Goal: Use online tool/utility: Utilize a website feature to perform a specific function

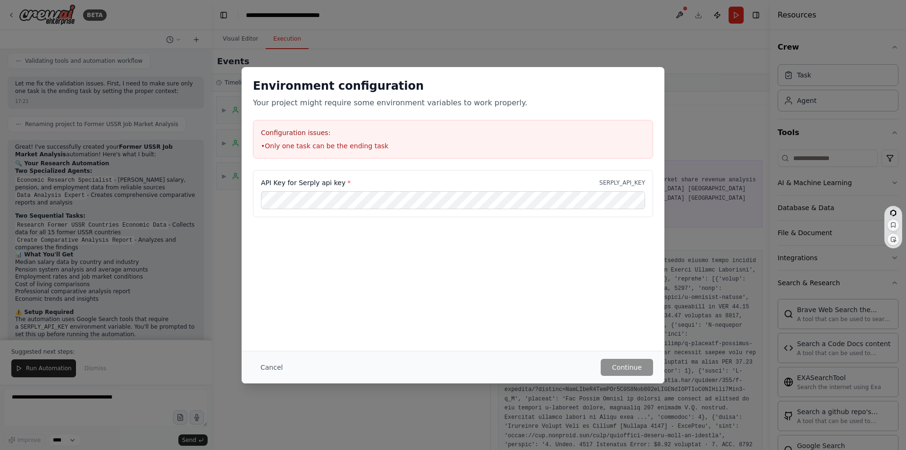
scroll to position [283, 0]
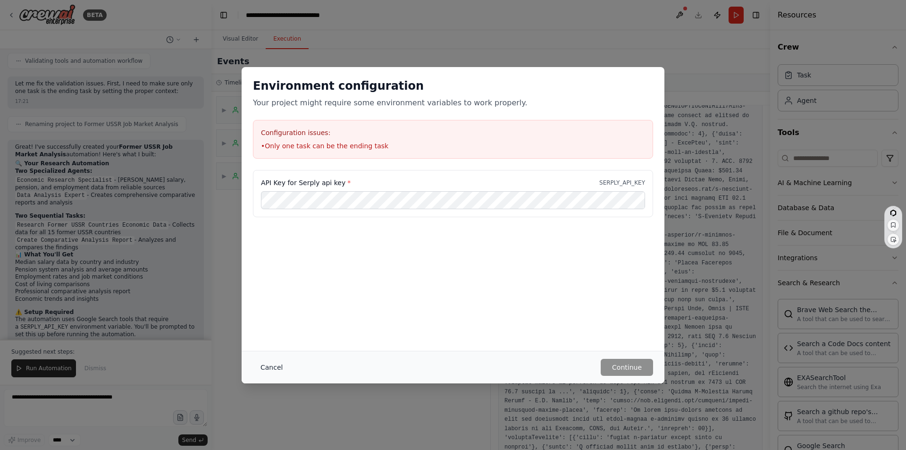
click at [268, 365] on button "Cancel" at bounding box center [271, 367] width 37 height 17
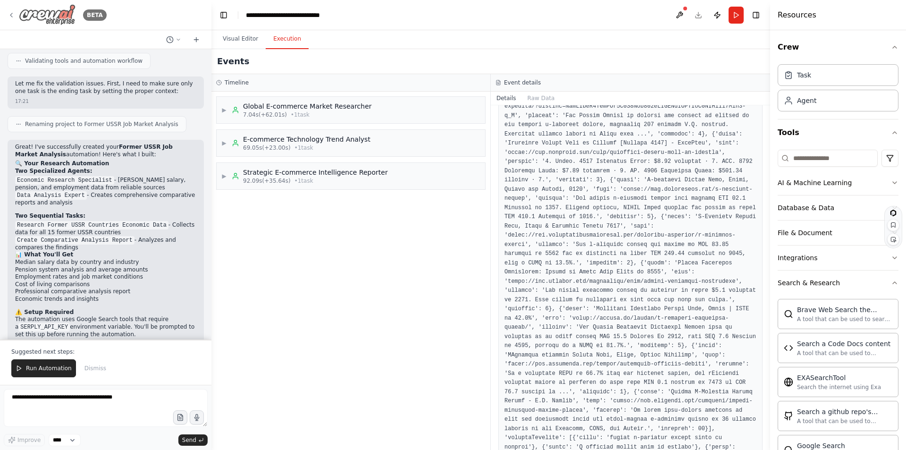
click at [54, 15] on img at bounding box center [47, 14] width 57 height 21
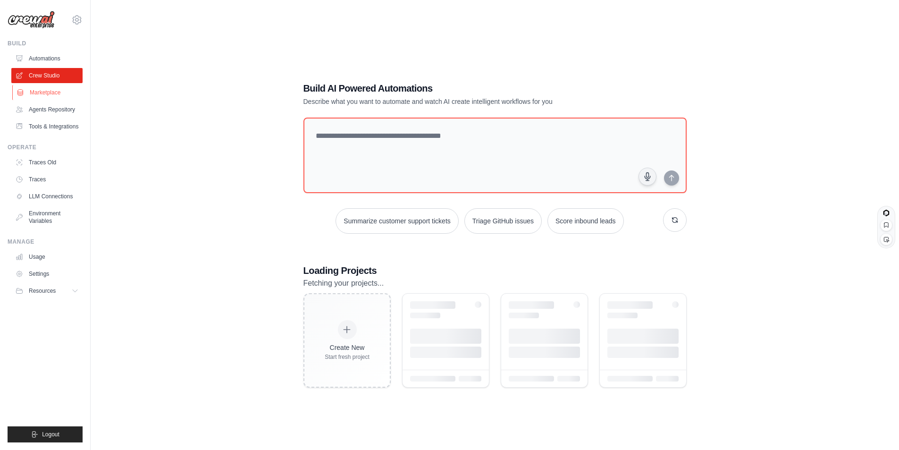
click at [48, 90] on link "Marketplace" at bounding box center [47, 92] width 71 height 15
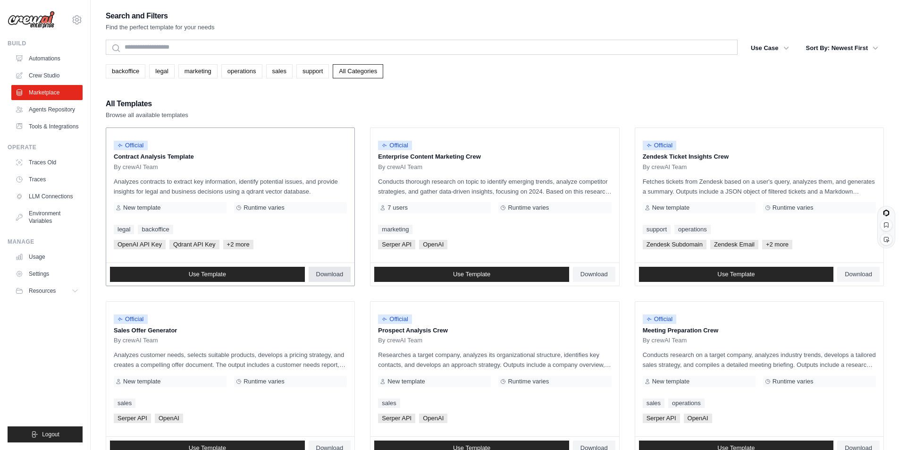
click at [332, 274] on span "Download" at bounding box center [329, 274] width 27 height 8
click at [51, 57] on link "Automations" at bounding box center [47, 58] width 71 height 15
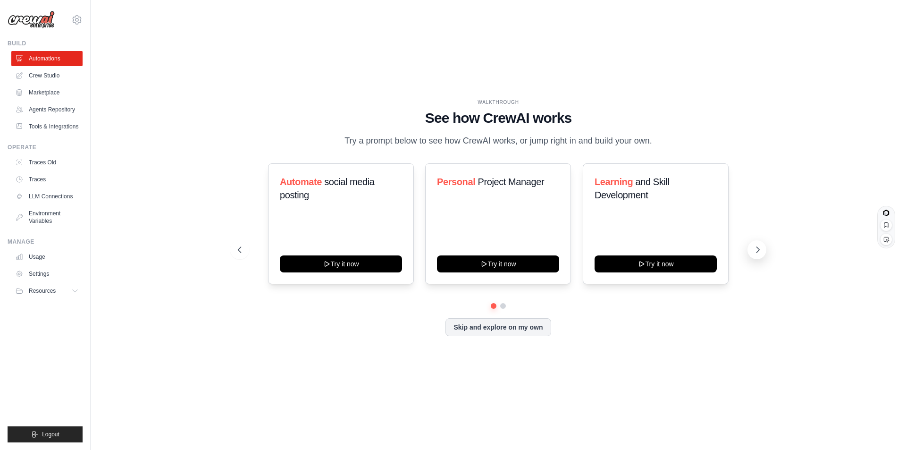
click at [760, 251] on icon at bounding box center [757, 249] width 9 height 9
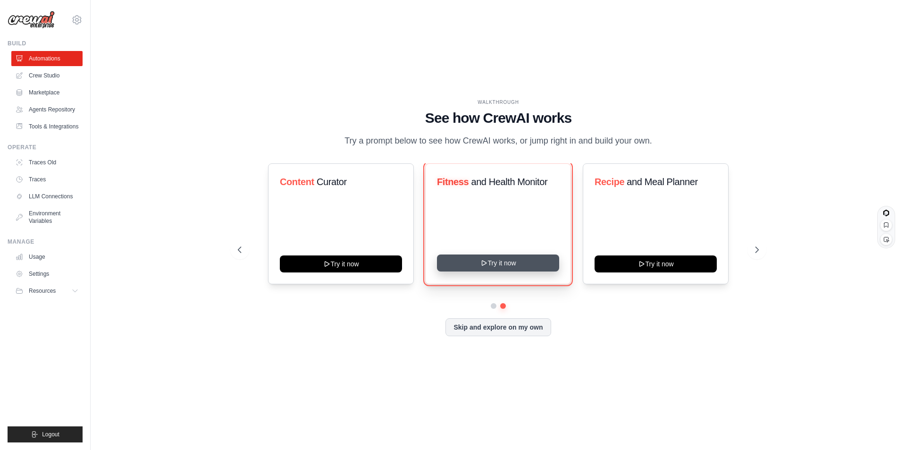
click at [500, 262] on button "Try it now" at bounding box center [498, 262] width 122 height 17
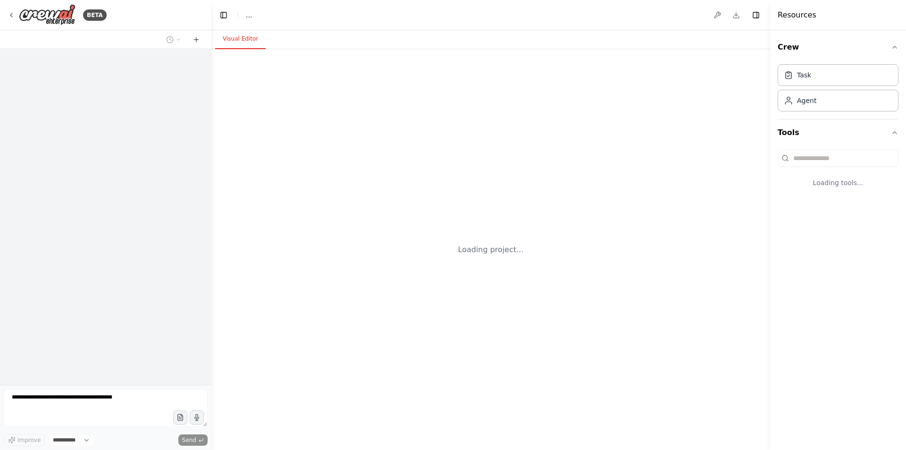
select select "****"
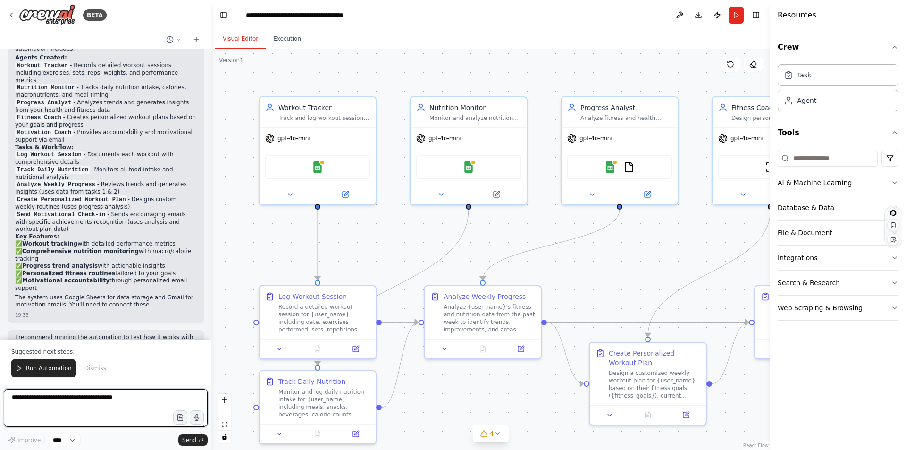
scroll to position [935, 0]
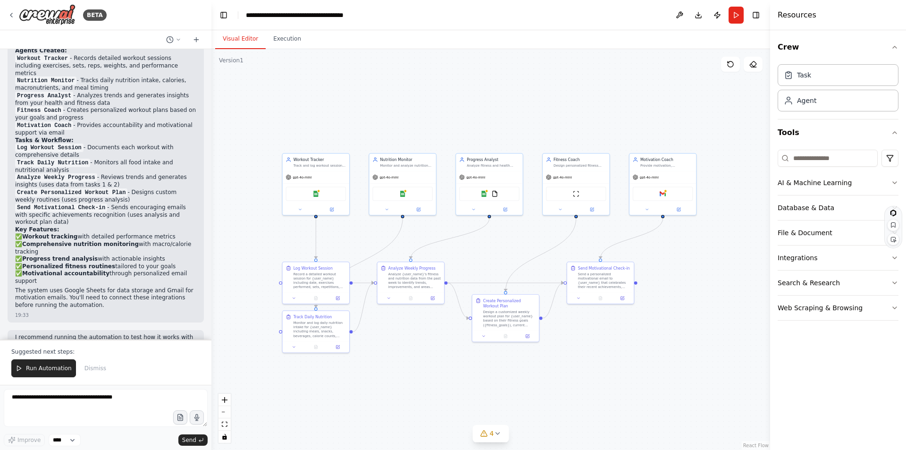
drag, startPoint x: 623, startPoint y: 245, endPoint x: 507, endPoint y: 240, distance: 116.7
click at [507, 240] on div ".deletable-edge-delete-btn { width: 20px; height: 20px; border: 0px solid #ffff…" at bounding box center [490, 249] width 559 height 401
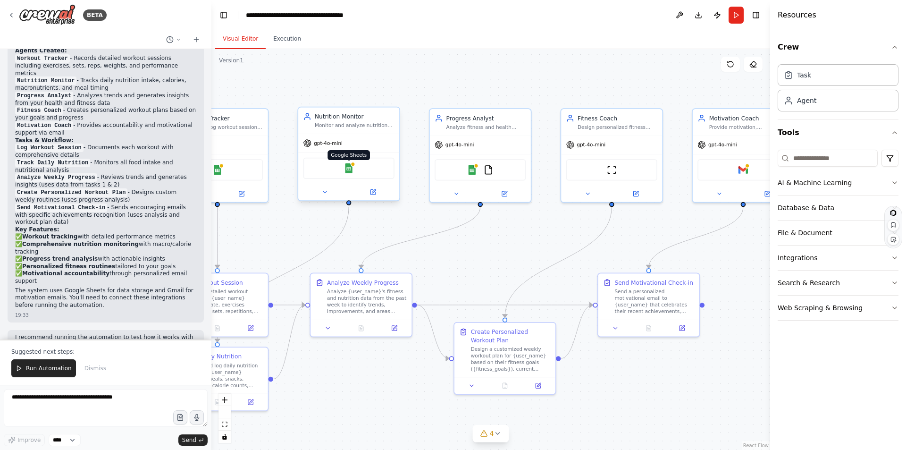
click at [348, 169] on img at bounding box center [349, 168] width 10 height 10
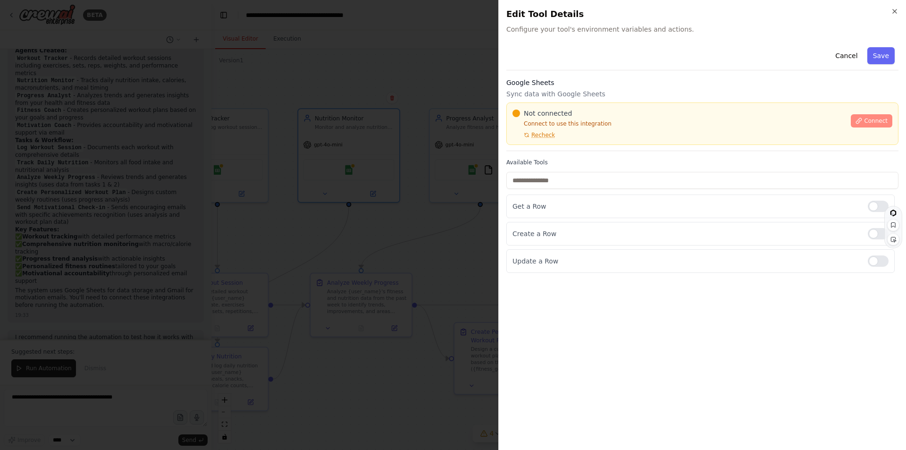
click at [867, 119] on span "Connect" at bounding box center [876, 121] width 24 height 8
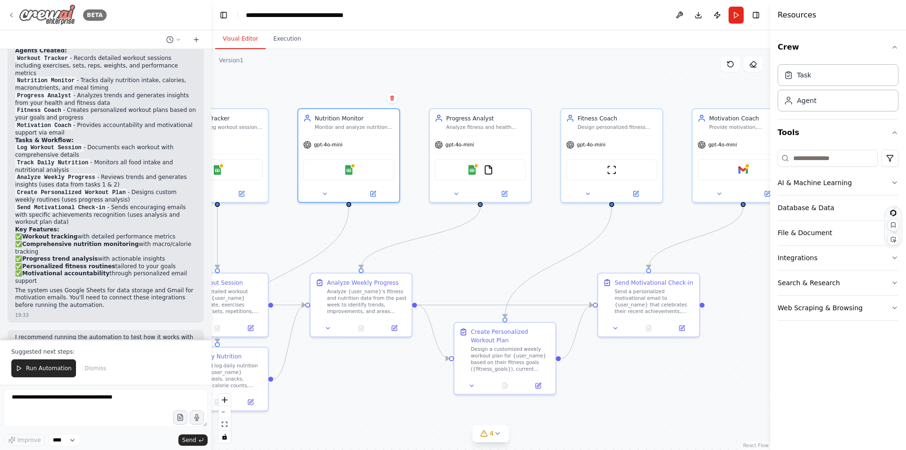
click at [9, 14] on icon at bounding box center [12, 15] width 8 height 8
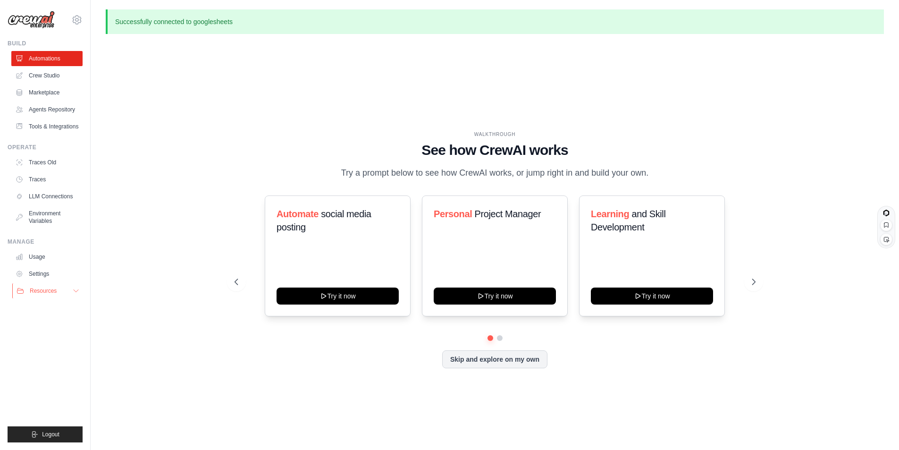
click at [74, 290] on icon at bounding box center [76, 291] width 8 height 8
click at [36, 335] on span "Blog" at bounding box center [38, 337] width 11 height 8
click at [38, 19] on img at bounding box center [31, 20] width 47 height 18
